Goal: Navigation & Orientation: Find specific page/section

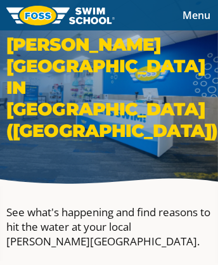
scroll to position [6577, 0]
